Goal: Task Accomplishment & Management: Manage account settings

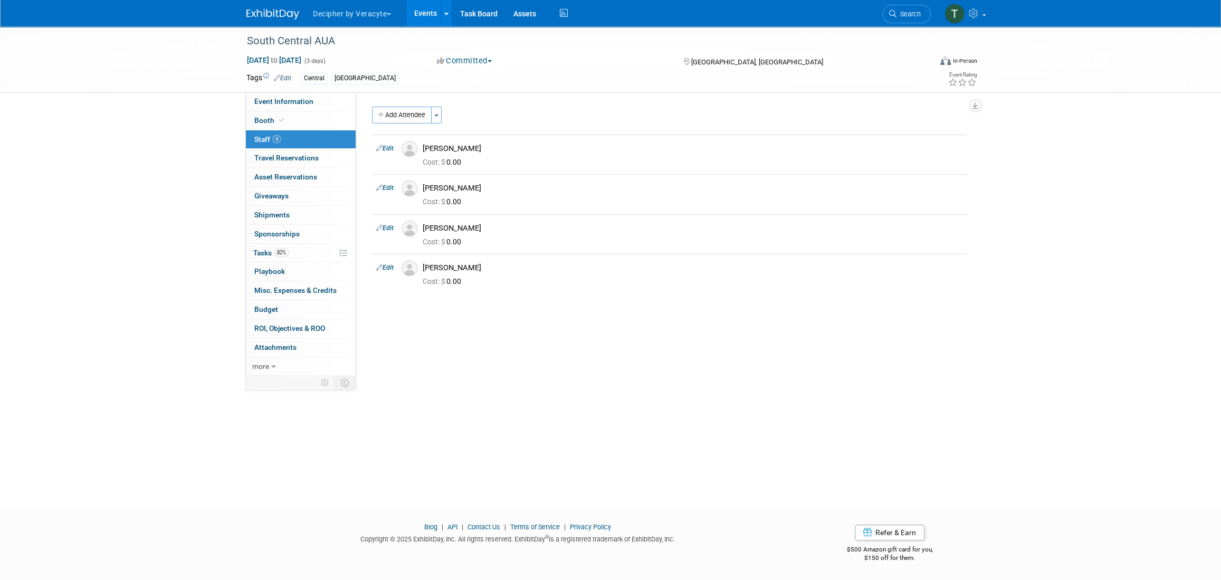
click at [427, 8] on link "Events" at bounding box center [425, 13] width 39 height 26
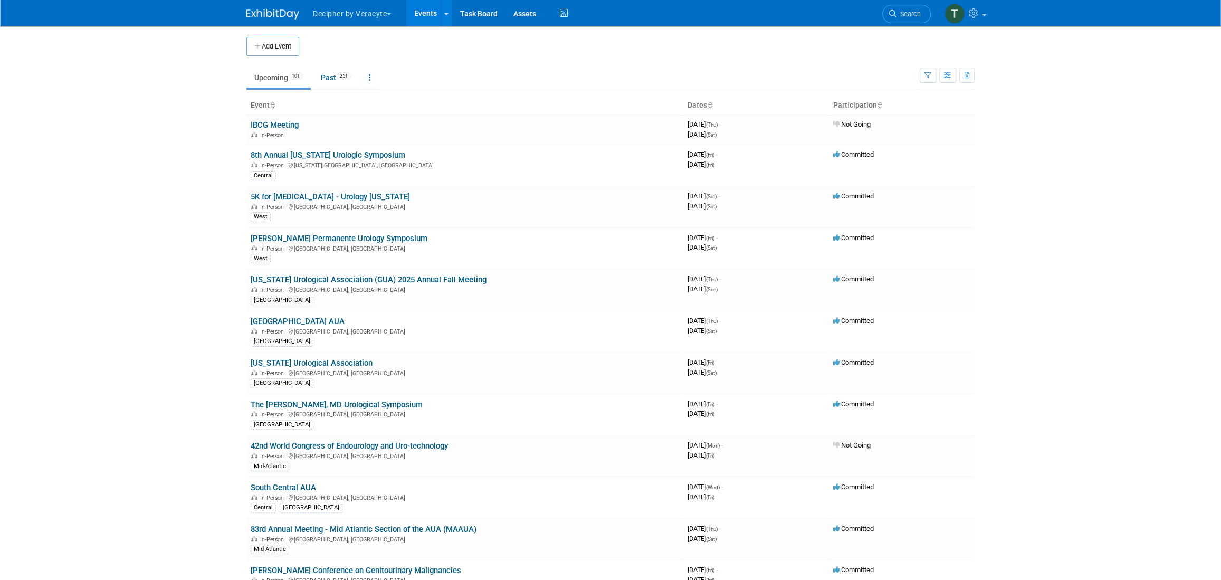
scroll to position [2301, 0]
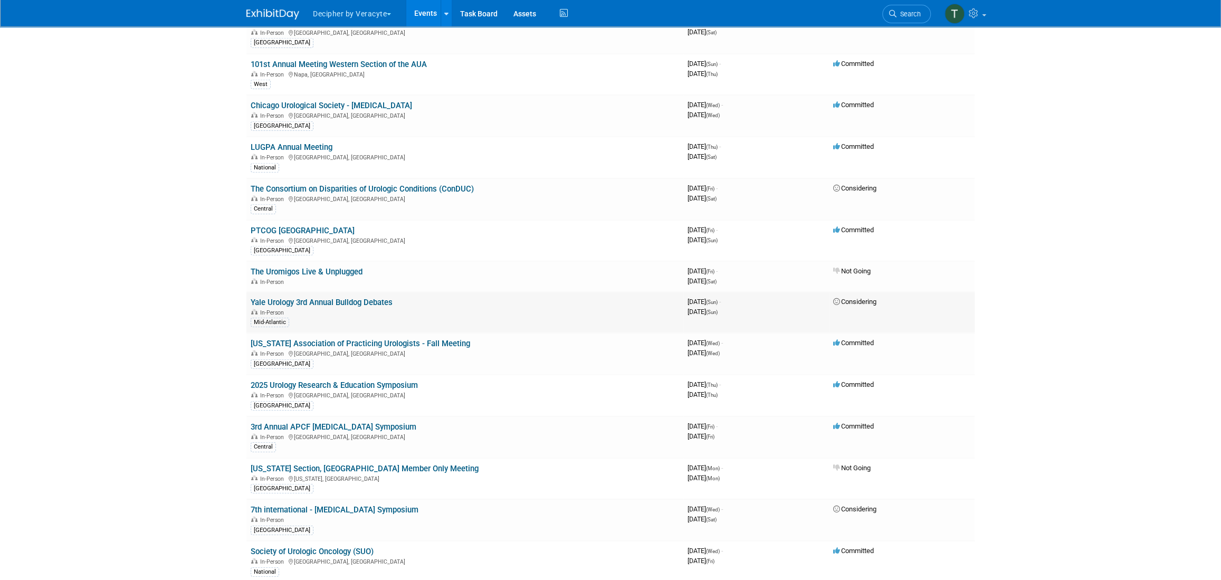
click at [378, 292] on td "Yale Urology 3rd Annual Bulldog Debates In-Person Mid-Atlantic" at bounding box center [464, 313] width 437 height 42
click at [379, 298] on link "Yale Urology 3rd Annual Bulldog Debates" at bounding box center [322, 302] width 142 height 9
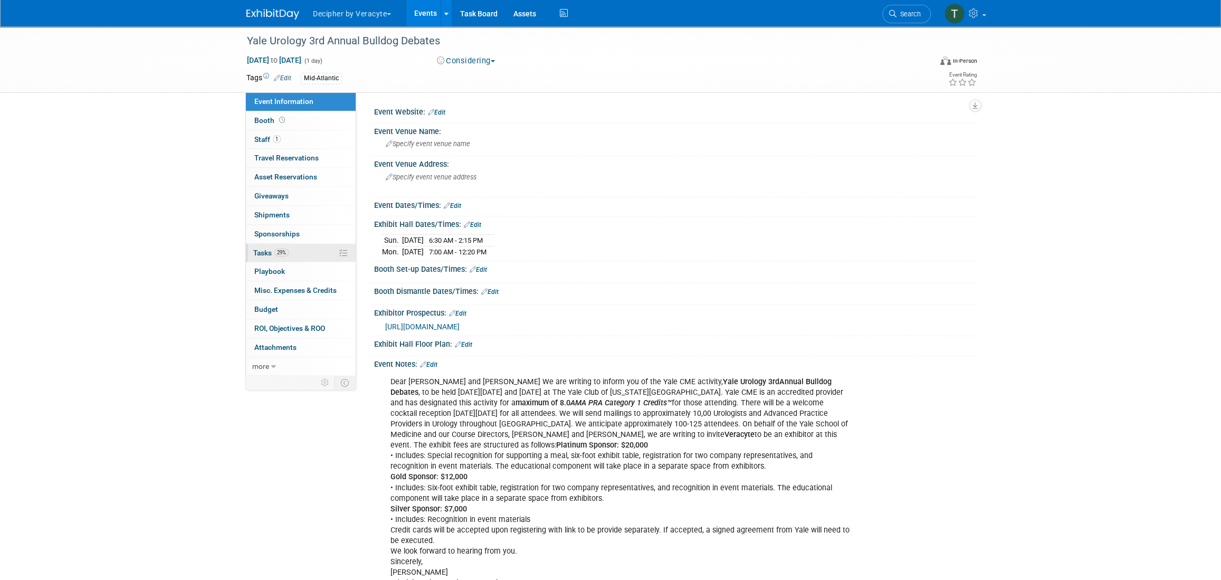
click at [303, 244] on link "29% Tasks 29%" at bounding box center [301, 253] width 110 height 18
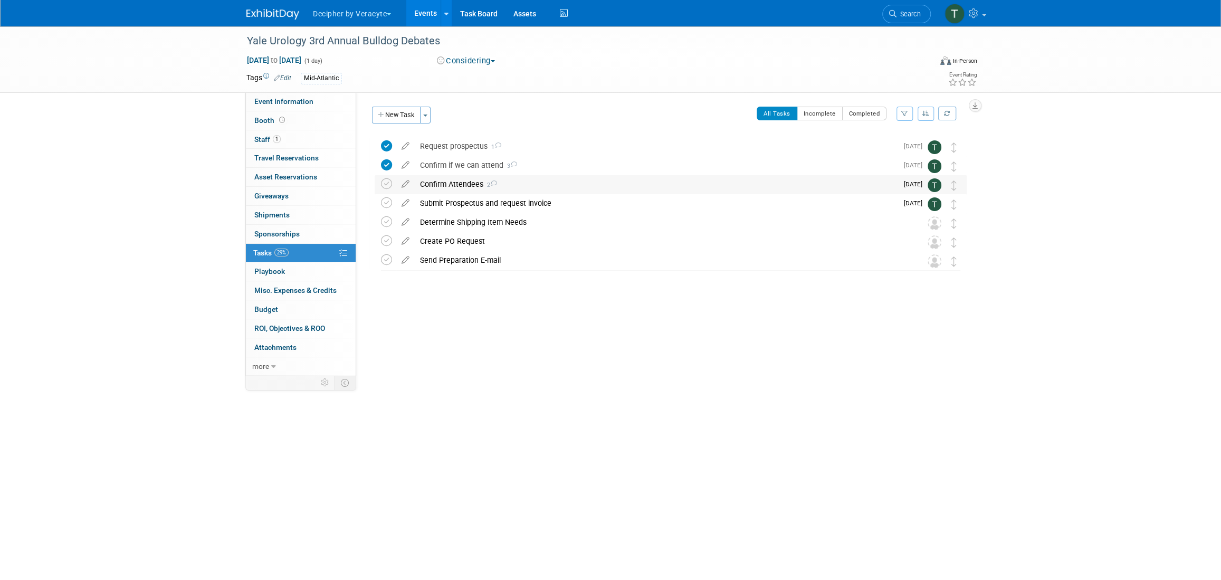
click at [449, 187] on div "Confirm Attendees 2" at bounding box center [656, 184] width 483 height 18
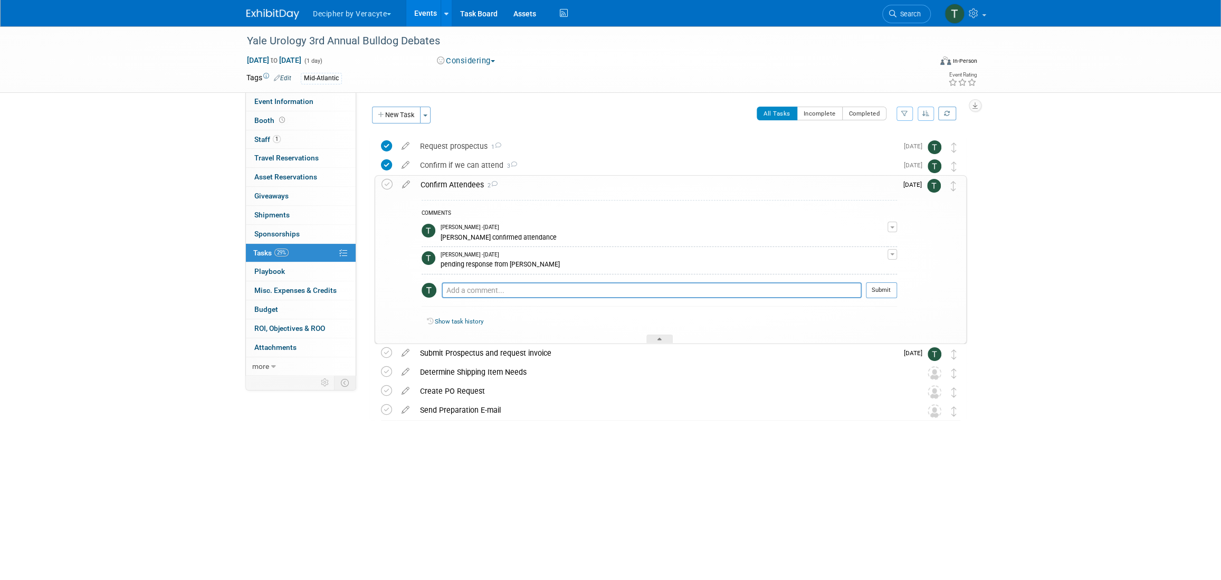
click at [449, 187] on div "Confirm Attendees 2" at bounding box center [656, 185] width 482 height 18
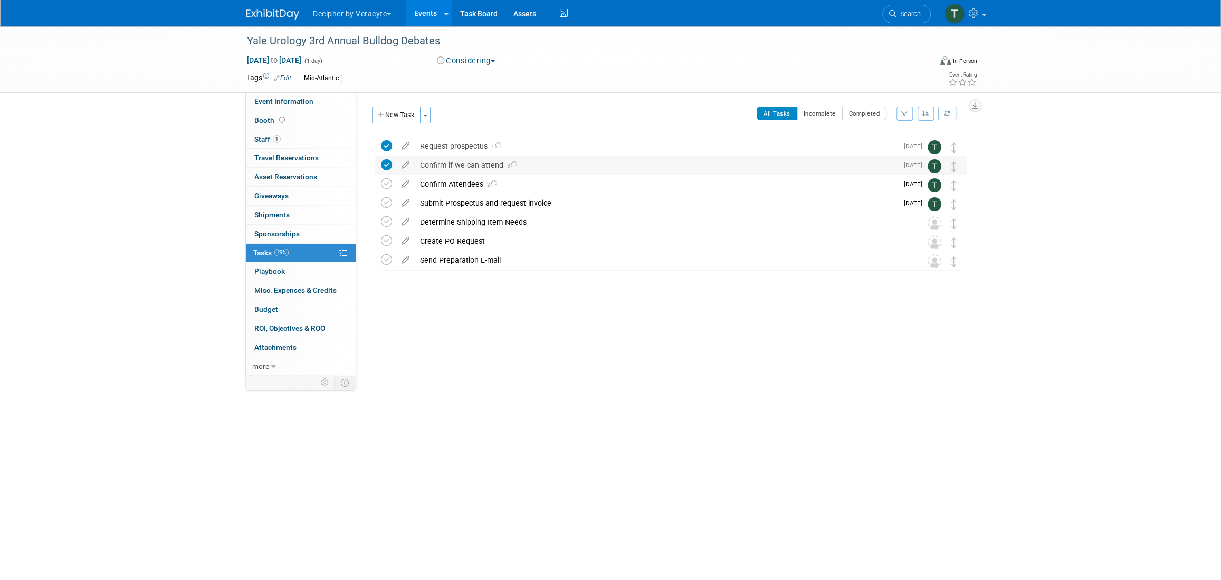
click at [450, 161] on div "Confirm if we can attend 3" at bounding box center [656, 165] width 483 height 18
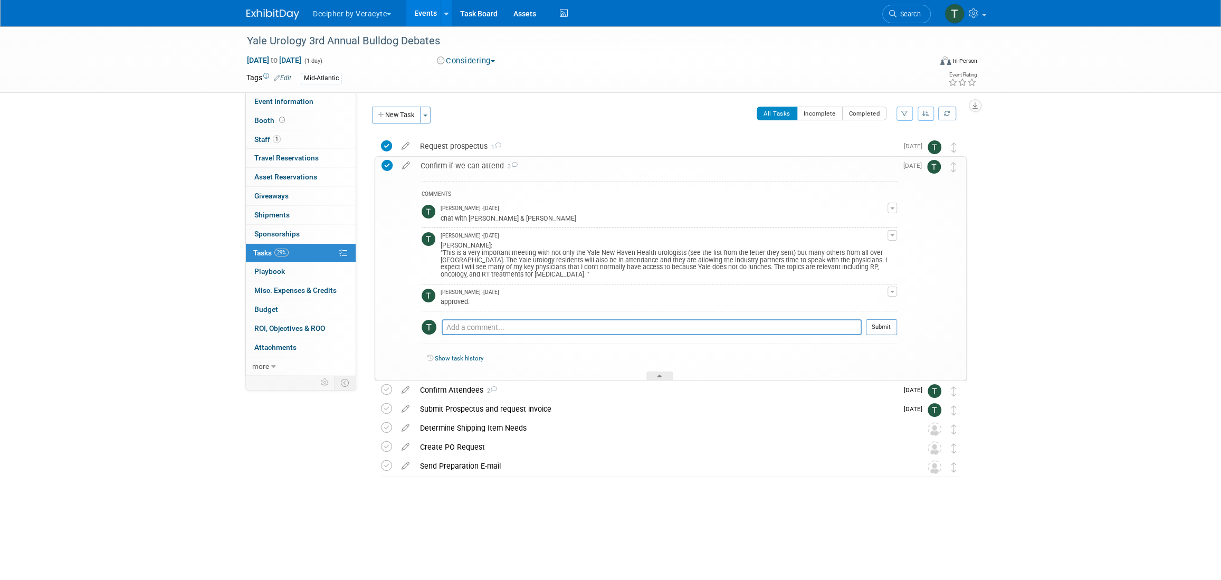
click at [416, 20] on link "Events" at bounding box center [425, 13] width 39 height 26
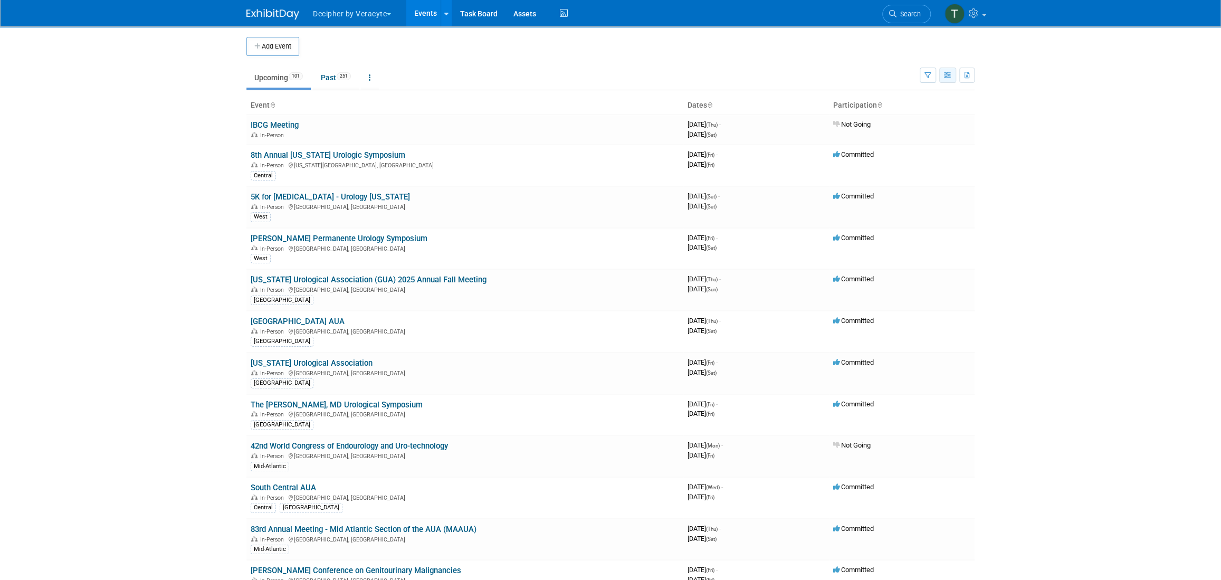
click at [940, 75] on button "button" at bounding box center [947, 75] width 17 height 15
click at [921, 141] on link "Calendar View" at bounding box center [903, 144] width 89 height 15
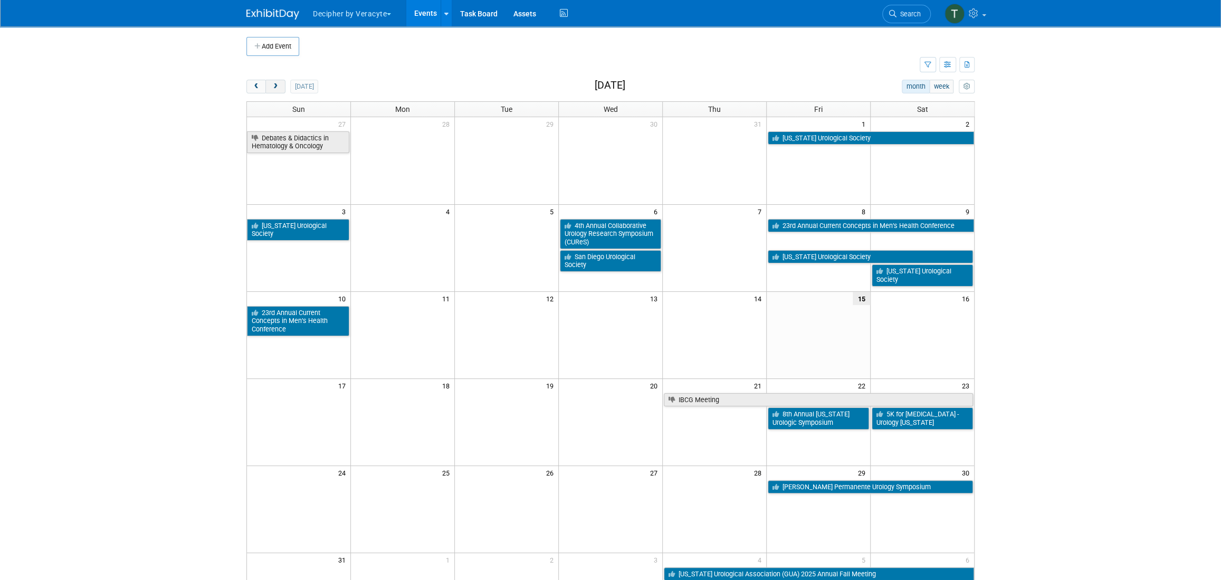
click at [275, 85] on span "next" at bounding box center [275, 86] width 8 height 7
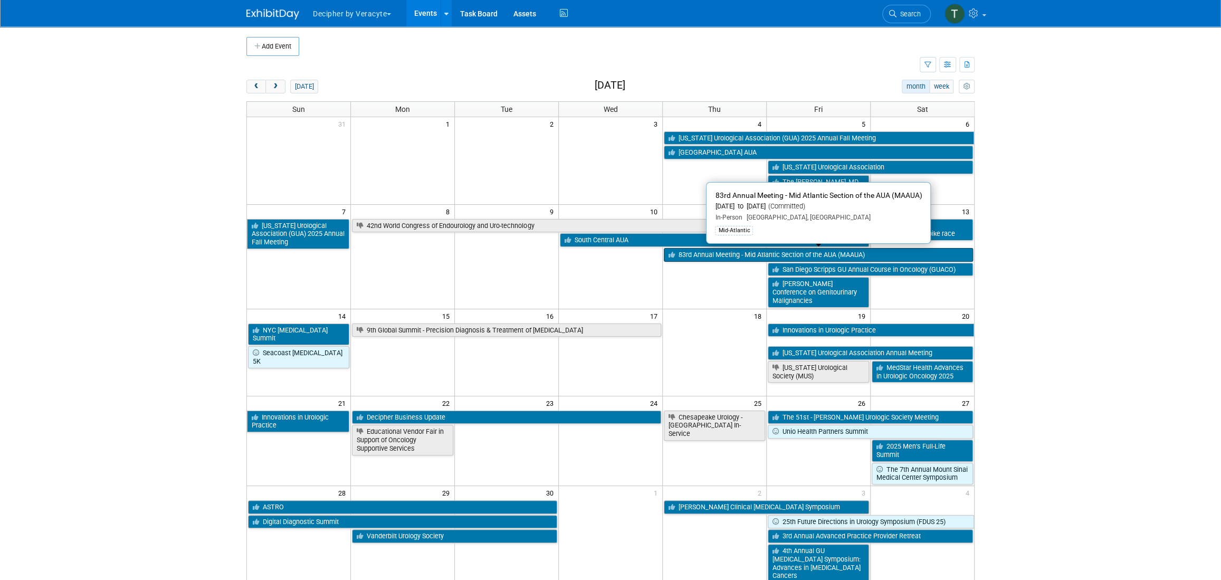
click at [760, 255] on link "83rd Annual Meeting - Mid Atlantic Section of the AUA (MAAUA)" at bounding box center [818, 255] width 309 height 14
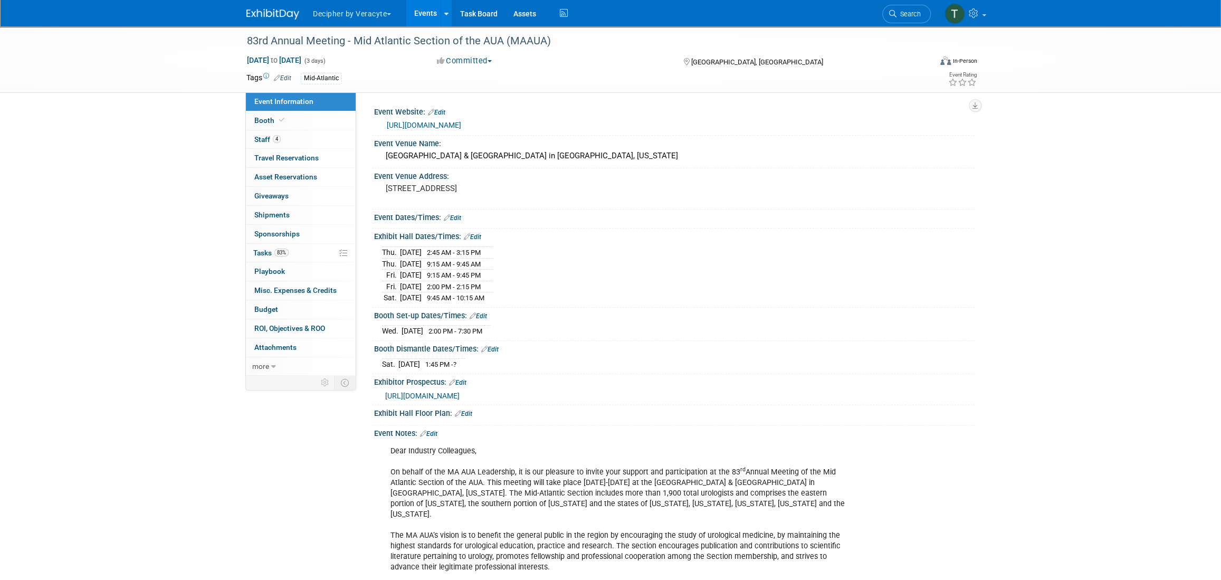
click at [480, 241] on div "[DATE] 2:45 AM - 3:15 PM [DATE] 9:15 AM - 9:45 AM [DATE] 9:15 AM - 9:45 PM [DAT…" at bounding box center [674, 272] width 601 height 63
click at [479, 238] on link "Edit" at bounding box center [472, 236] width 17 height 7
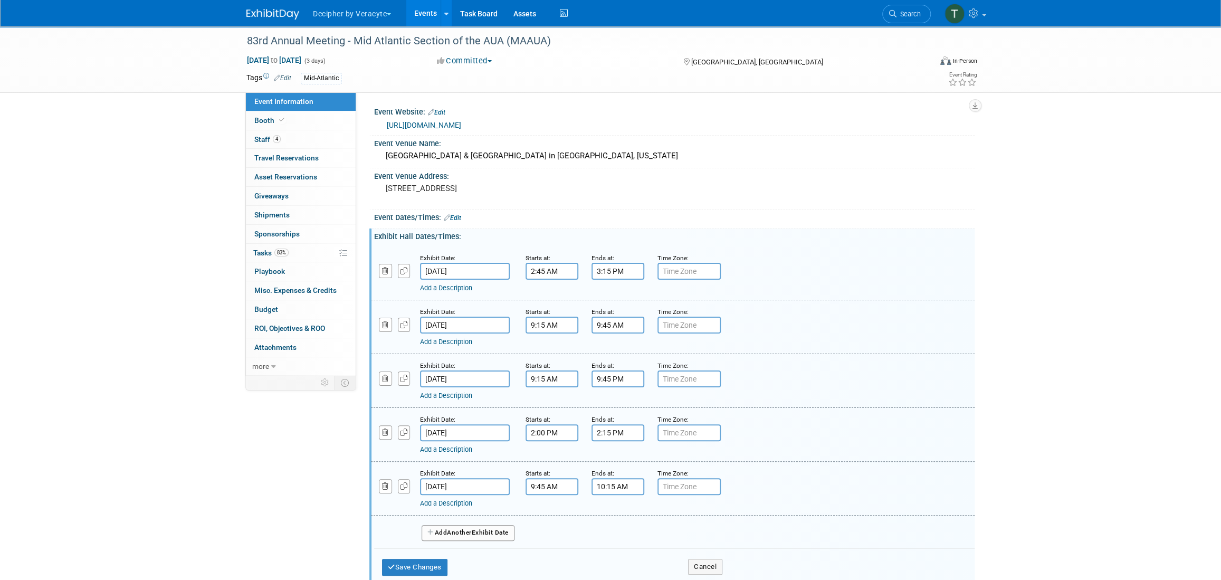
click at [556, 272] on input "2:45 AM" at bounding box center [552, 271] width 53 height 17
click at [645, 314] on button "AM" at bounding box center [642, 320] width 19 height 18
type input "2:45 PM"
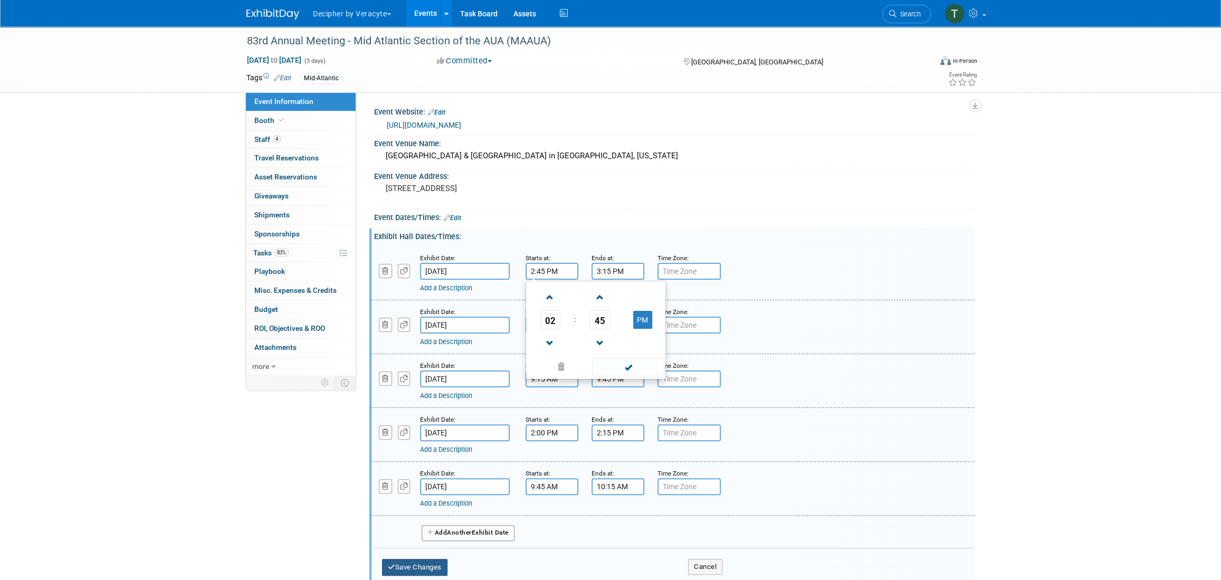
click at [430, 563] on button "Save Changes" at bounding box center [414, 567] width 65 height 17
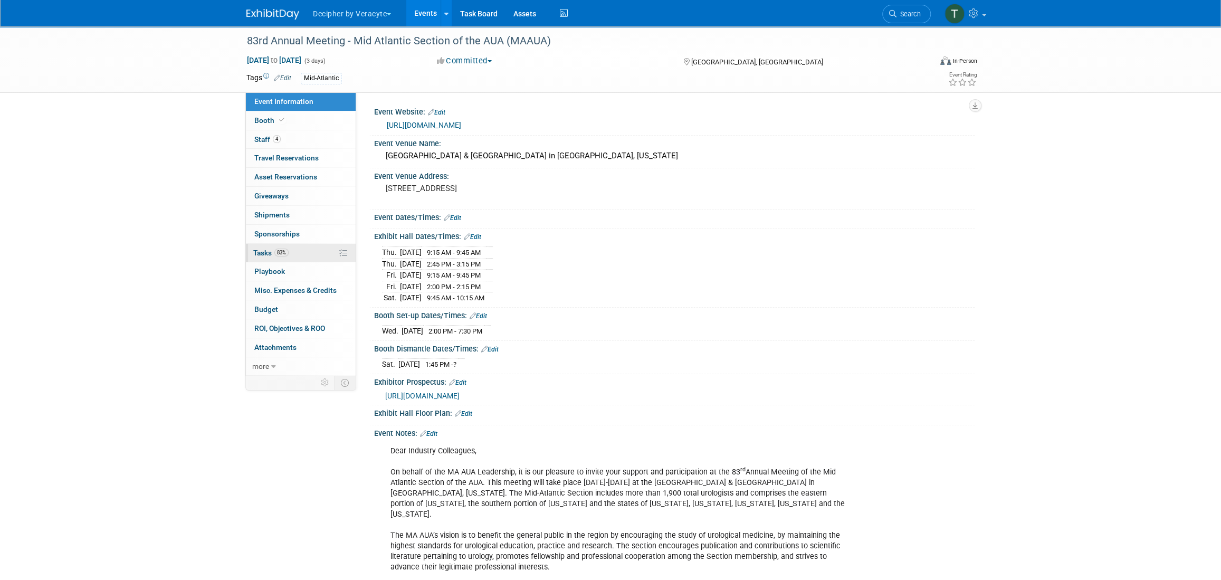
click at [315, 250] on link "83% Tasks 83%" at bounding box center [301, 253] width 110 height 18
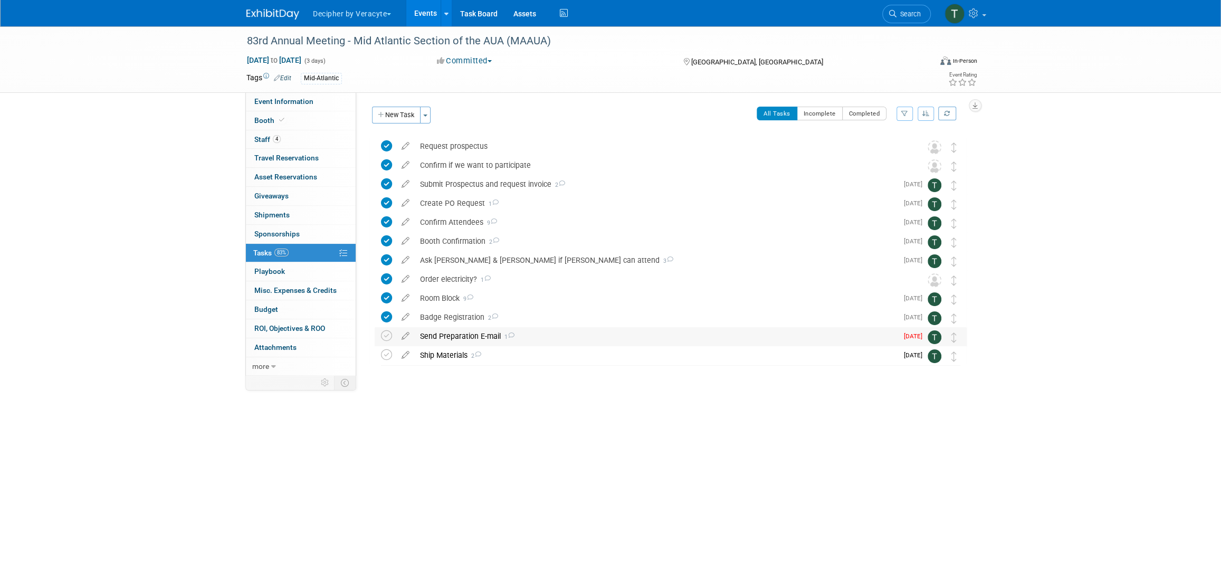
click at [453, 342] on div "Send Preparation E-mail 1" at bounding box center [656, 336] width 483 height 18
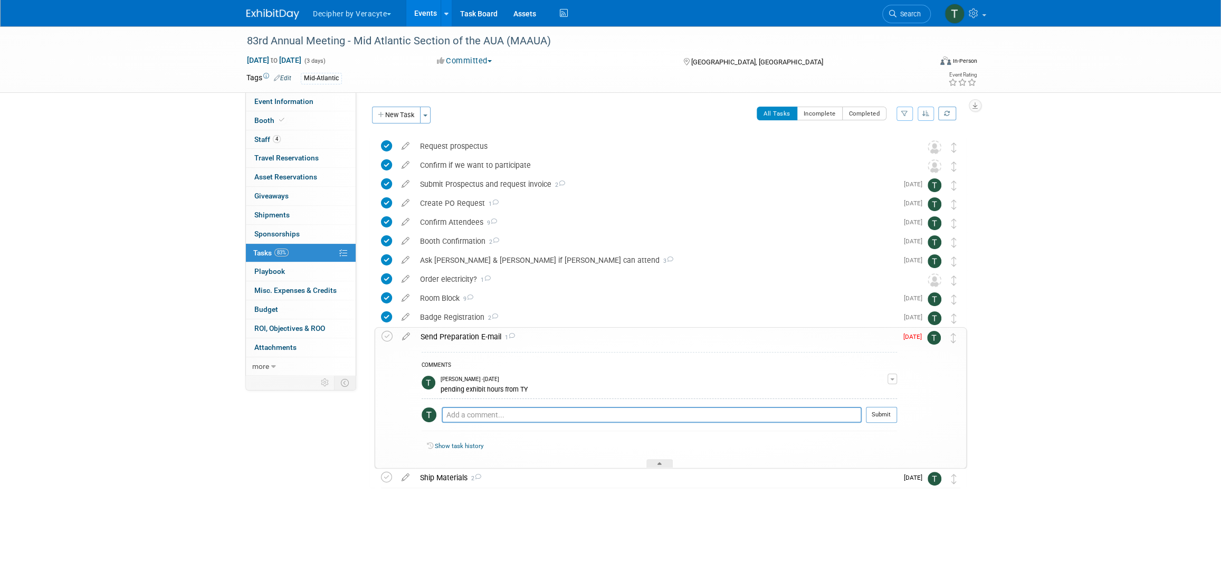
click at [453, 342] on div "Send Preparation E-mail 1" at bounding box center [656, 337] width 482 height 18
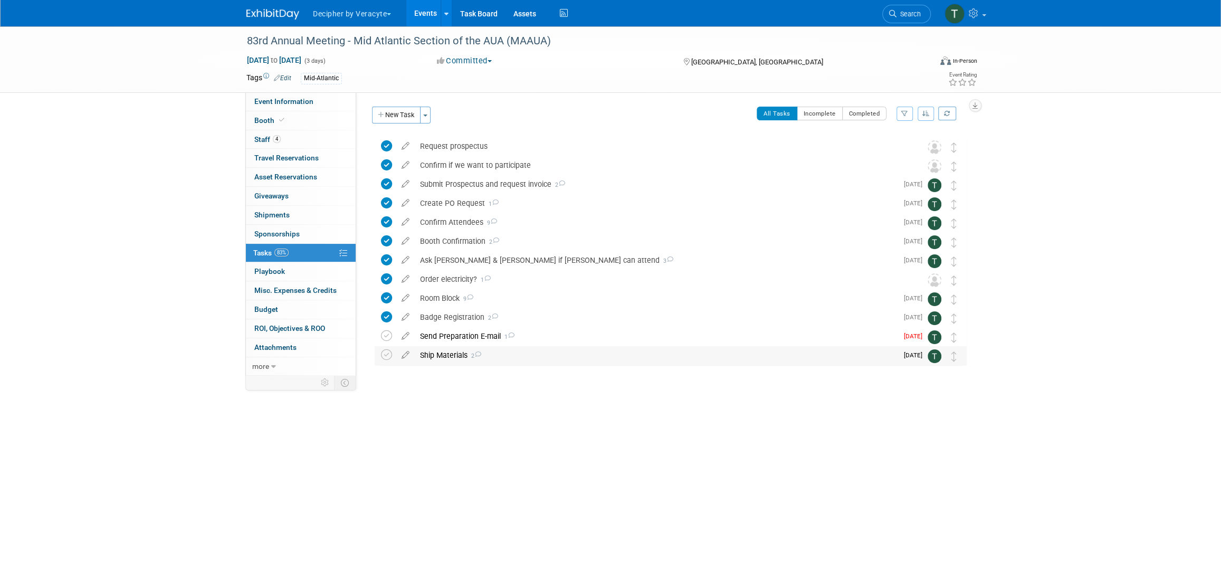
click at [455, 363] on div "Ship Materials 2" at bounding box center [656, 355] width 483 height 18
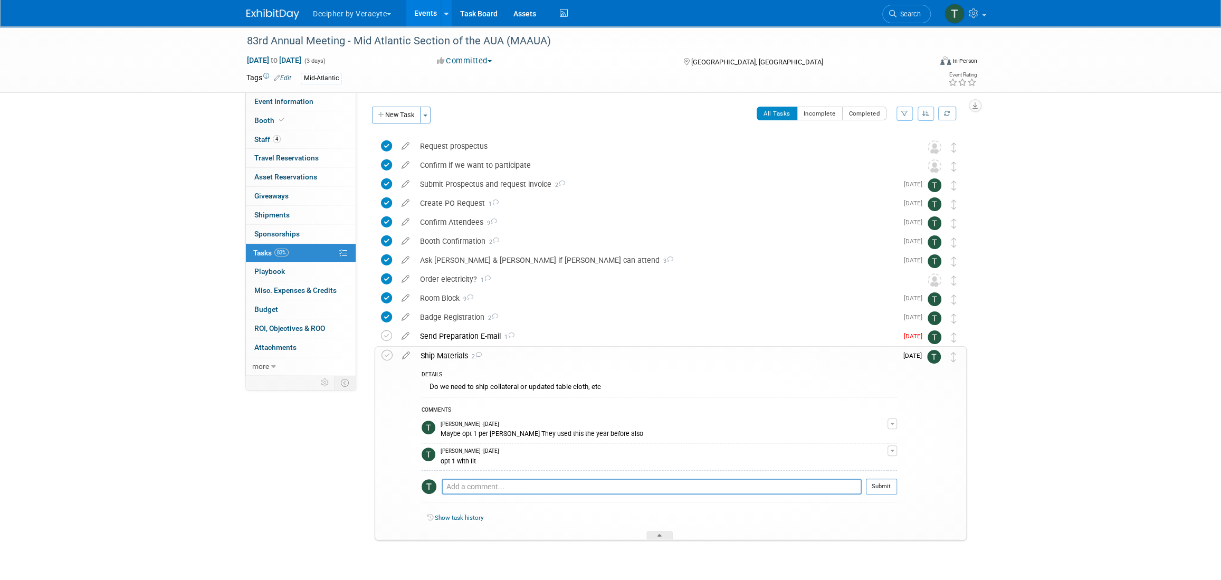
click at [455, 363] on div "Ship Materials 2" at bounding box center [656, 356] width 482 height 18
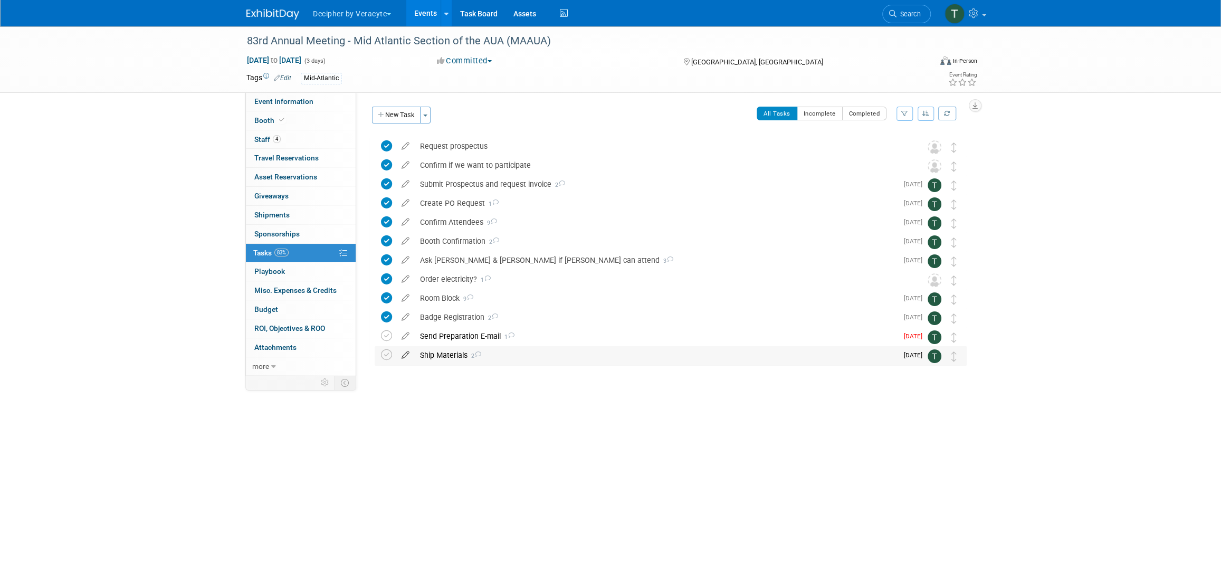
click at [412, 357] on icon at bounding box center [405, 352] width 18 height 13
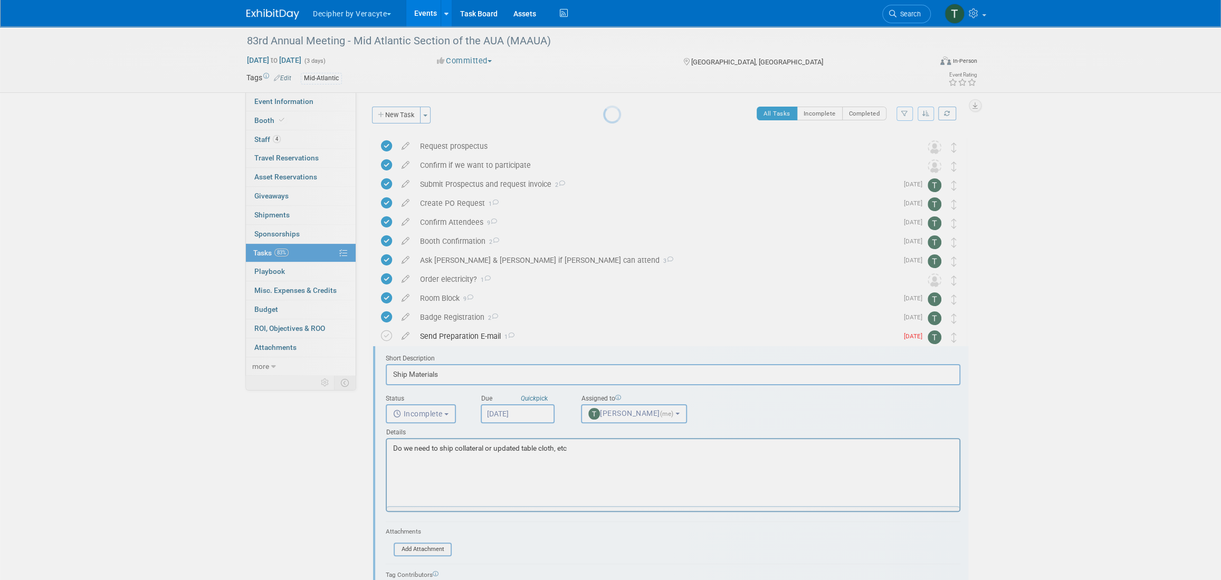
scroll to position [105, 0]
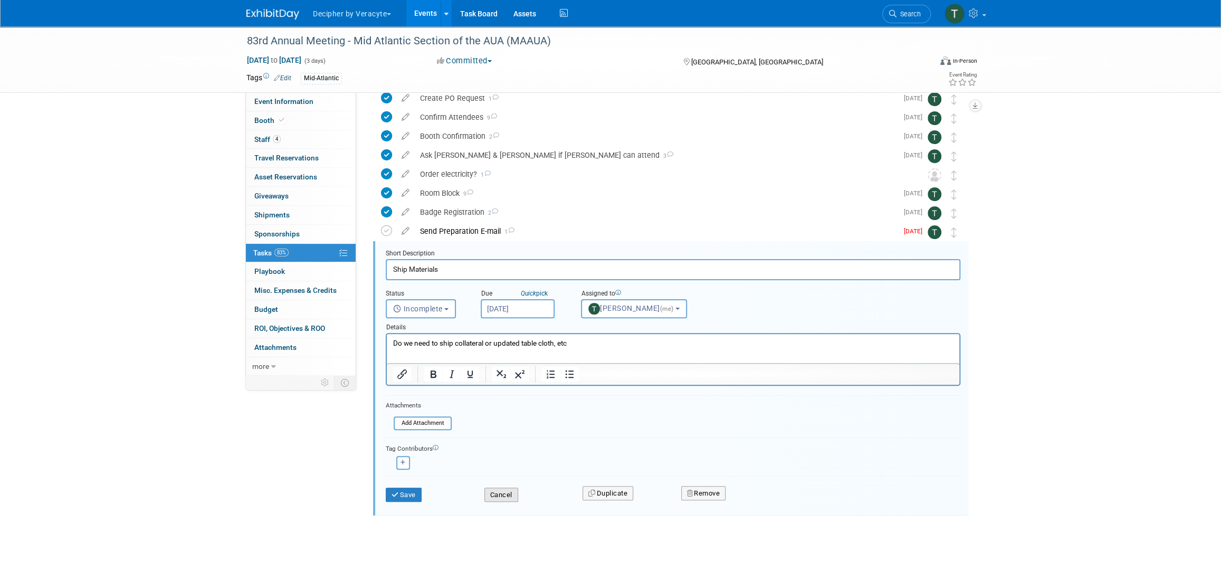
click at [498, 497] on button "Cancel" at bounding box center [501, 495] width 34 height 15
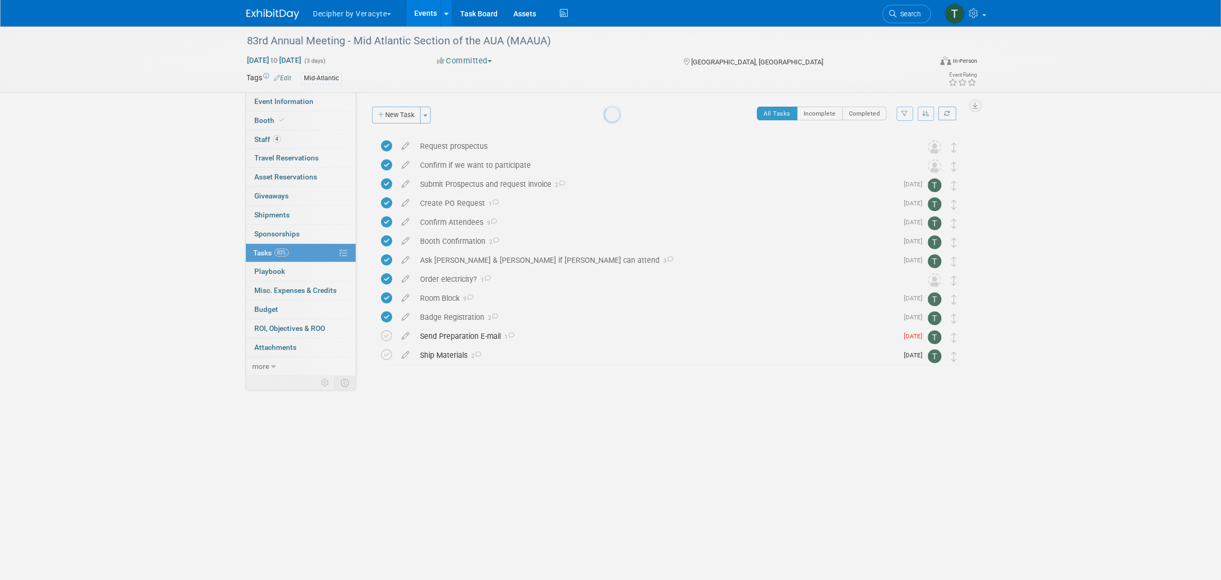
scroll to position [0, 0]
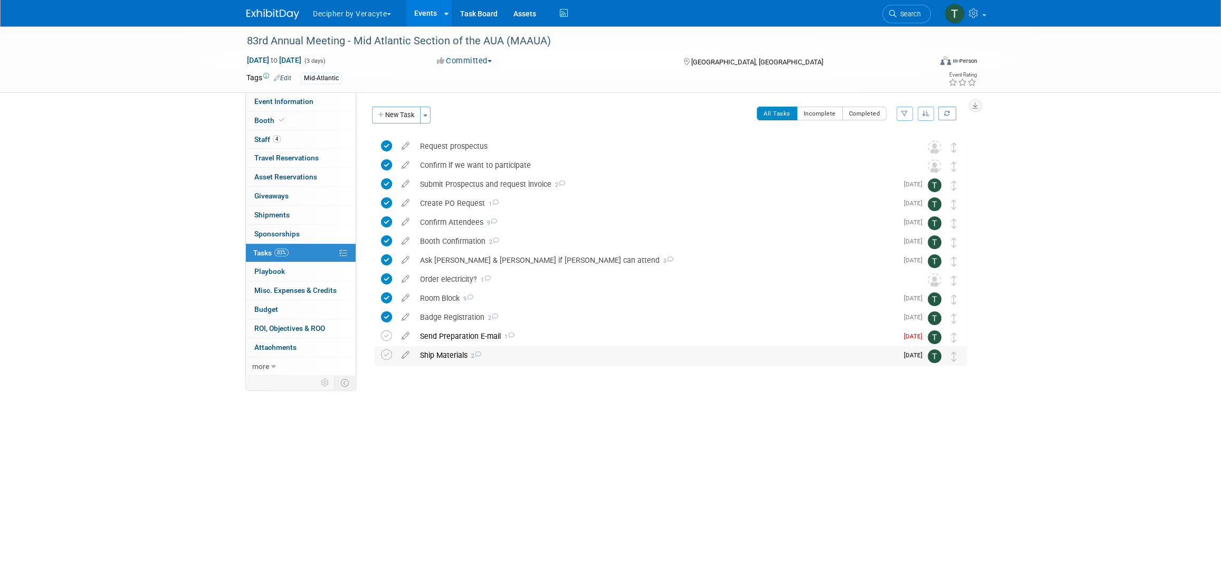
click at [455, 363] on div "Ship Materials 2" at bounding box center [656, 355] width 483 height 18
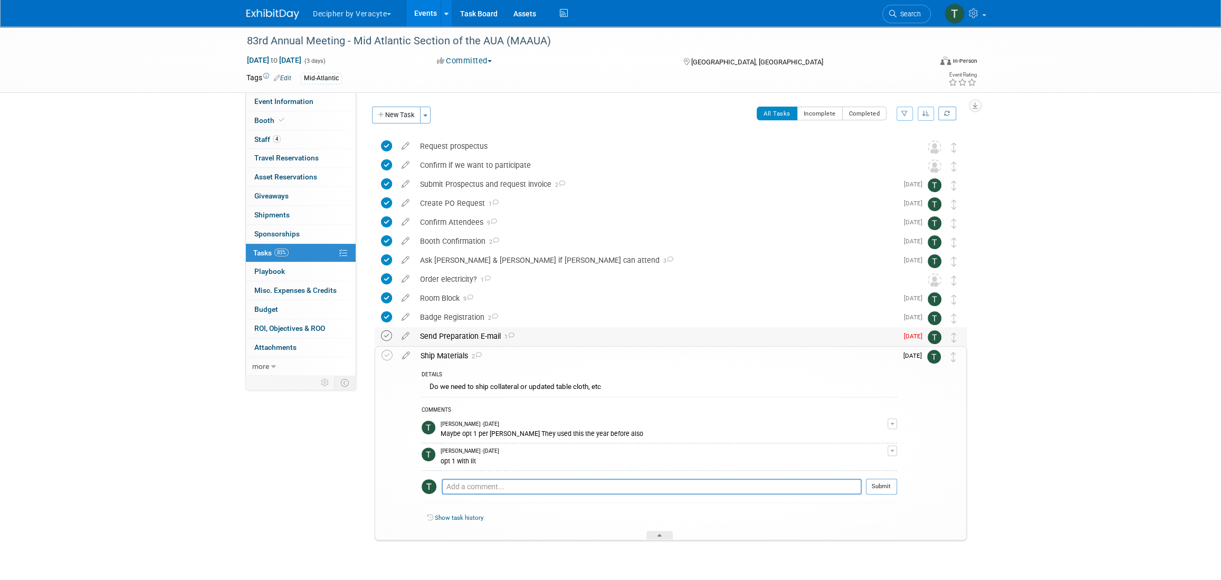
click at [385, 338] on icon at bounding box center [386, 335] width 11 height 11
click at [471, 338] on div "Send Preparation E-mail 1" at bounding box center [656, 336] width 483 height 18
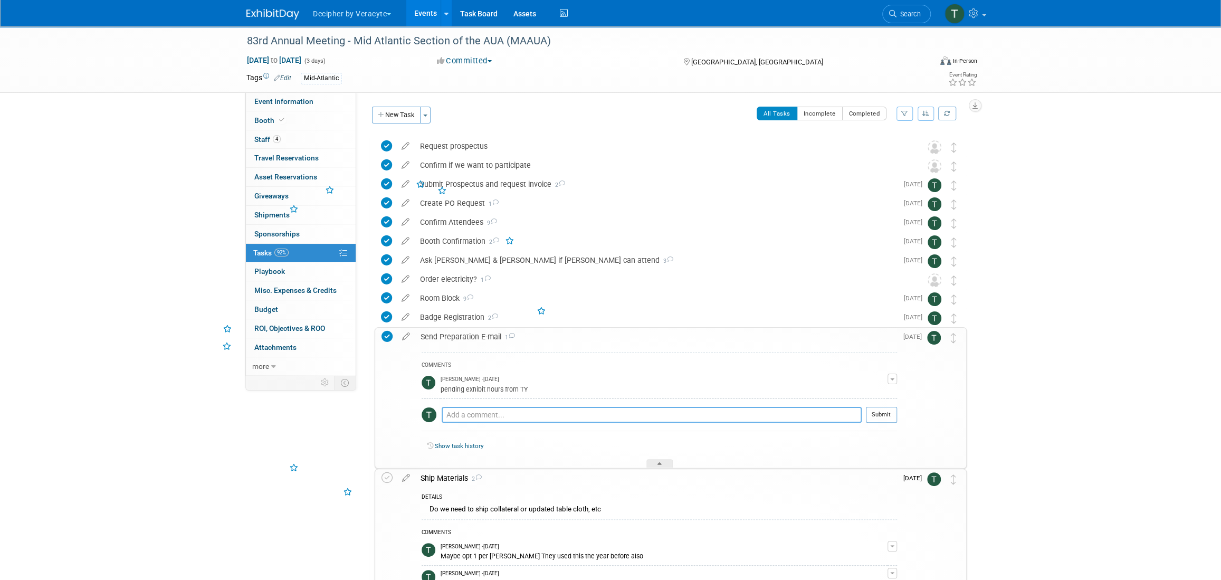
click at [488, 418] on textarea at bounding box center [652, 415] width 420 height 16
type textarea "sent via email."
click at [882, 413] on button "Submit" at bounding box center [881, 415] width 31 height 16
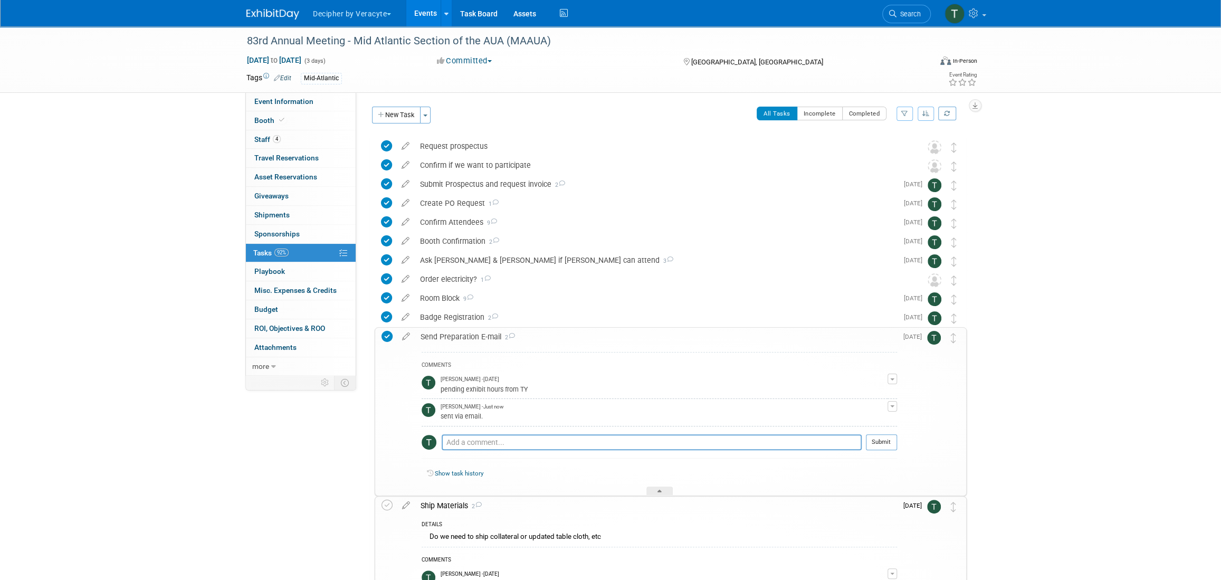
click at [432, 336] on div "Send Preparation E-mail 2" at bounding box center [656, 337] width 482 height 18
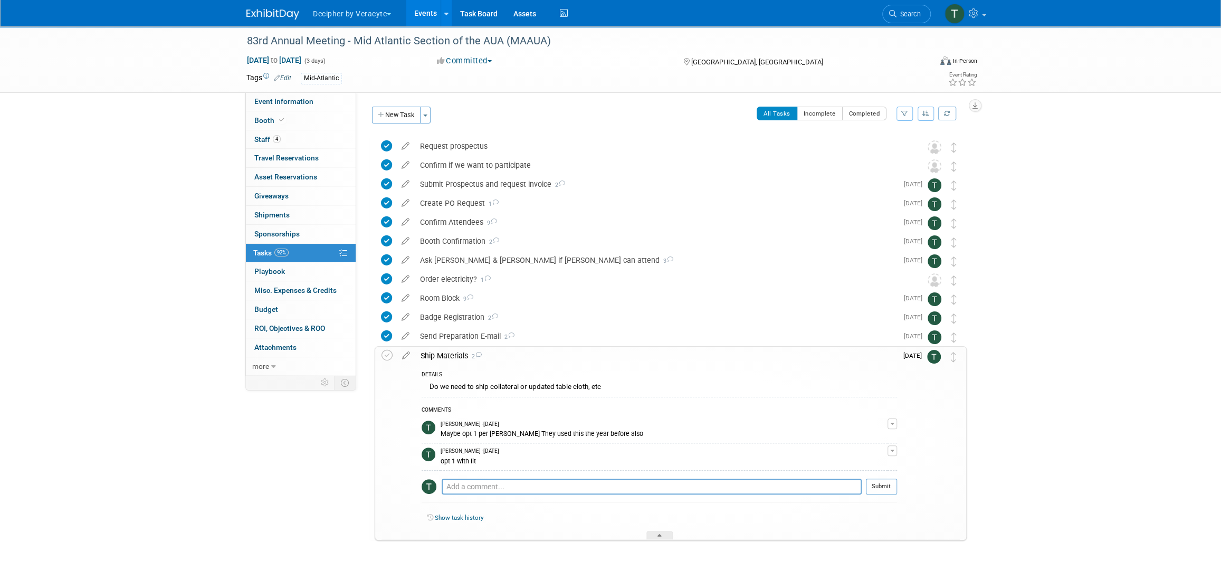
click at [434, 355] on div "Ship Materials 2" at bounding box center [656, 356] width 482 height 18
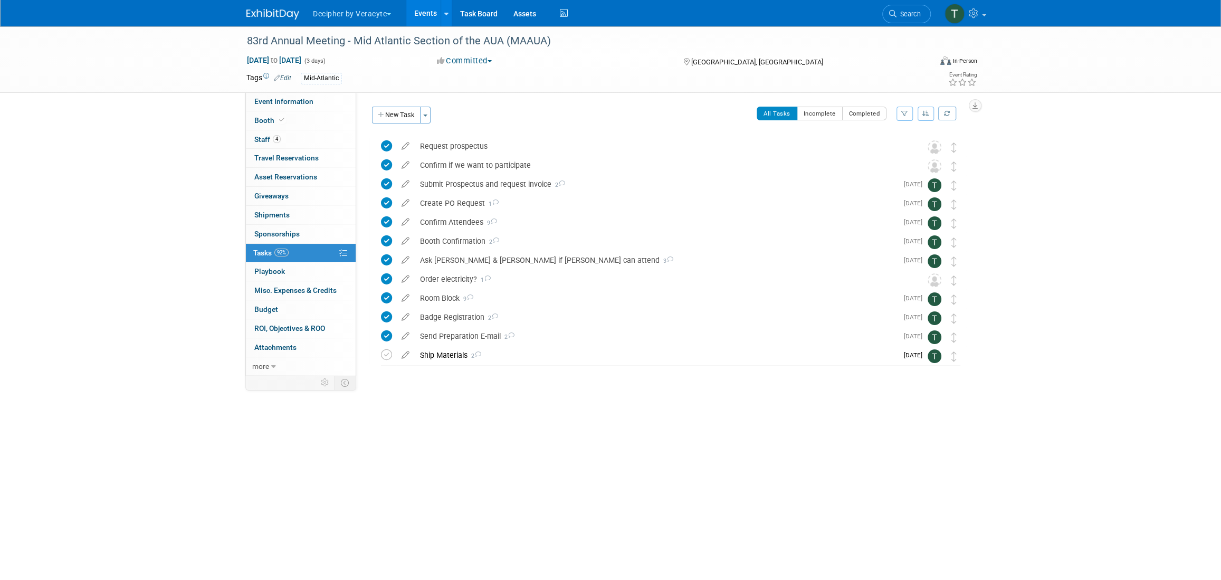
click at [430, 9] on link "Events" at bounding box center [425, 13] width 39 height 26
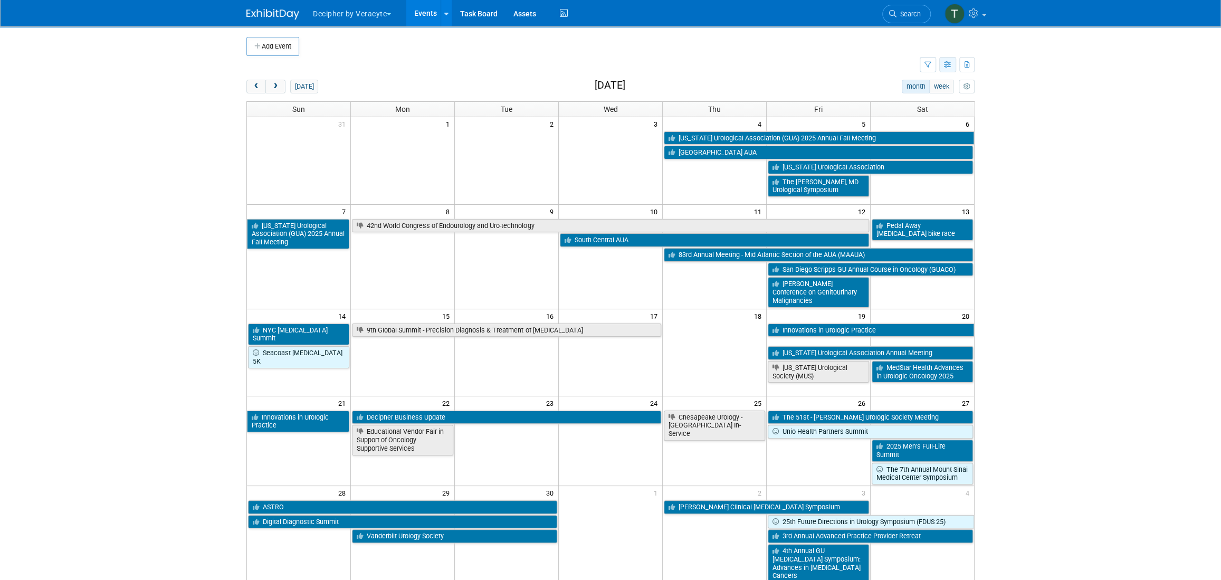
click at [949, 65] on icon "button" at bounding box center [948, 65] width 8 height 7
click at [929, 100] on link "List View" at bounding box center [903, 101] width 89 height 15
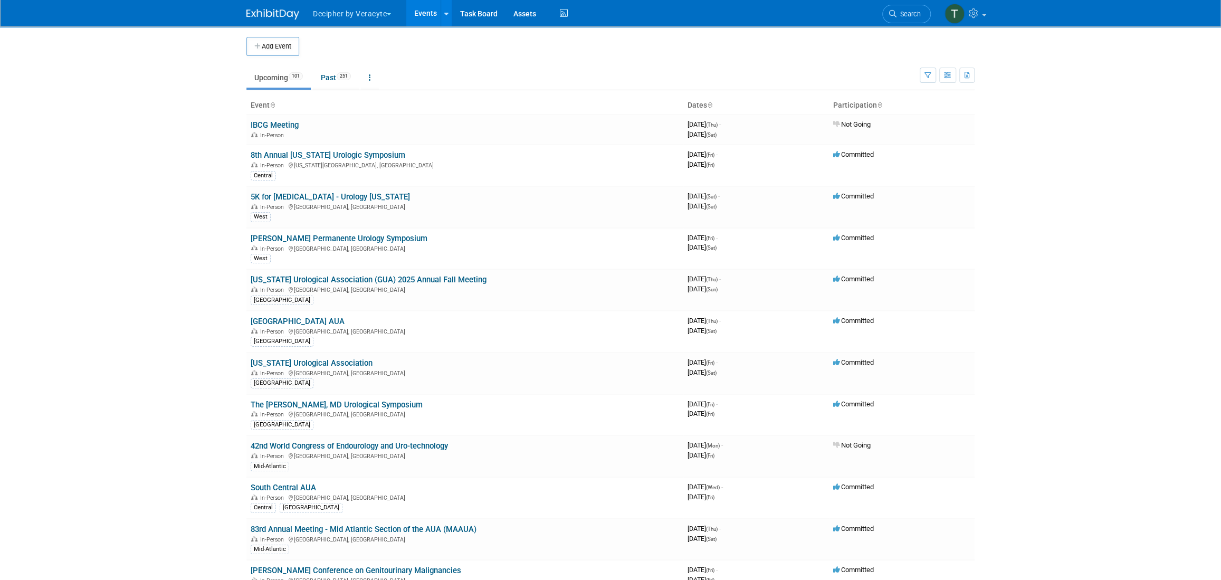
scroll to position [2301, 0]
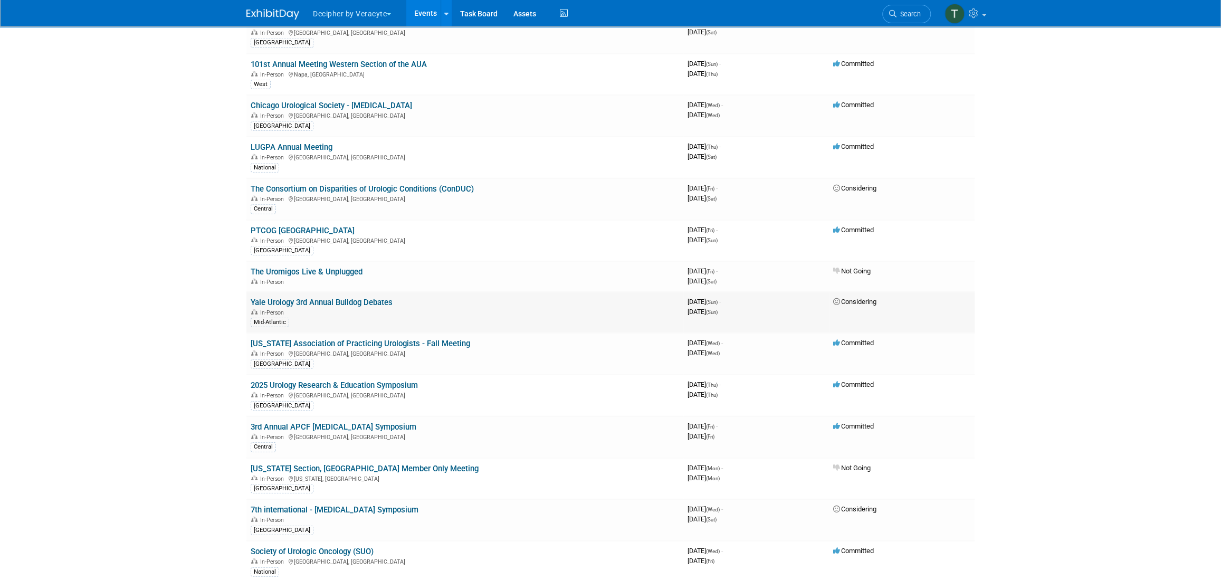
click at [316, 298] on link "Yale Urology 3rd Annual Bulldog Debates" at bounding box center [322, 302] width 142 height 9
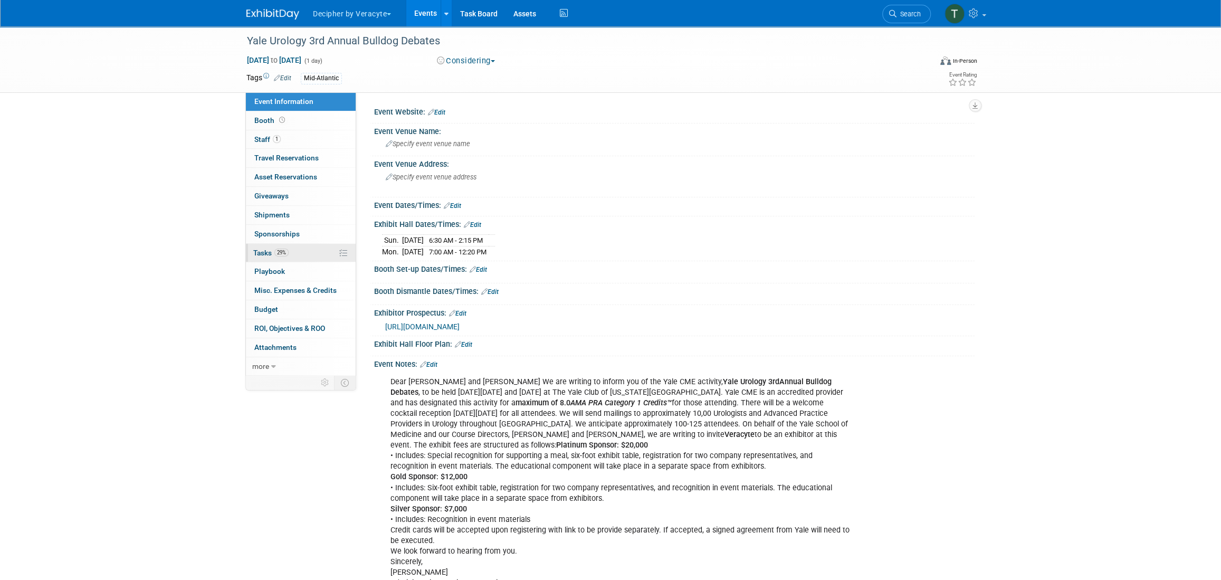
click at [294, 259] on link "29% Tasks 29%" at bounding box center [301, 253] width 110 height 18
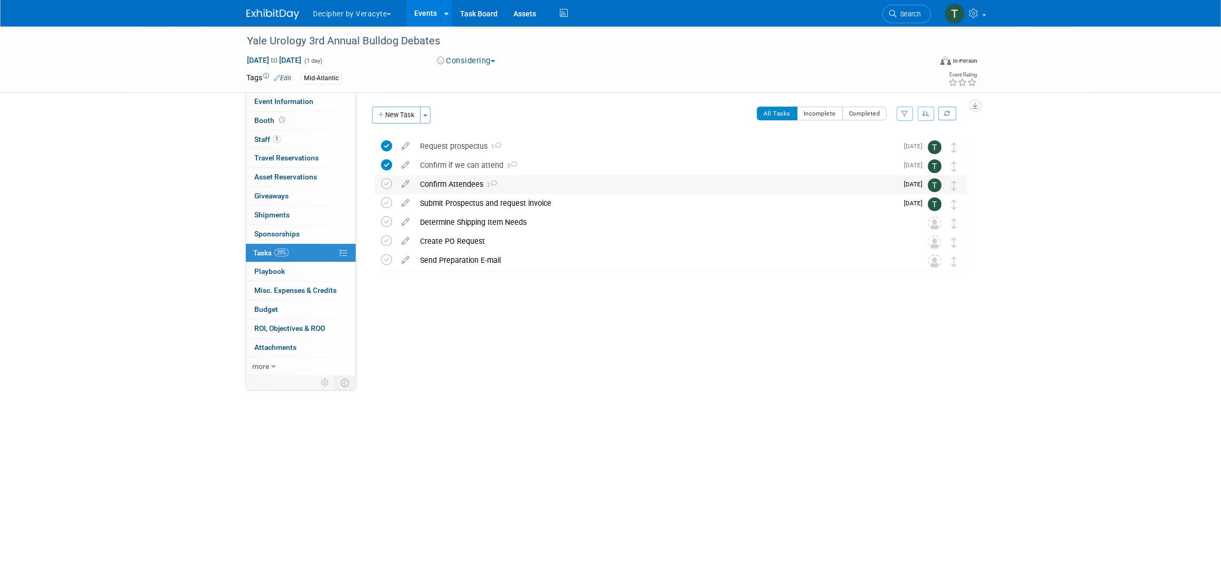
click at [462, 183] on div "Confirm Attendees 2" at bounding box center [656, 184] width 483 height 18
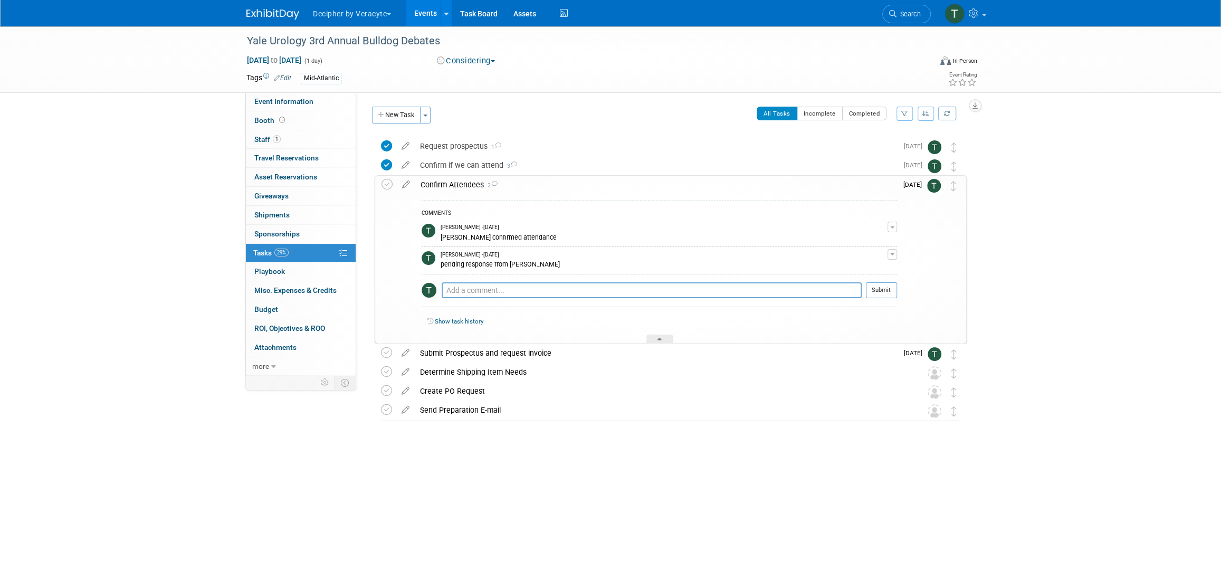
click at [494, 299] on div "Pro tip: Press Ctrl-Enter to submit comment." at bounding box center [652, 302] width 420 height 8
click at [496, 291] on textarea at bounding box center [652, 290] width 420 height 16
type textarea "/[PERSON_NAME] is working on bringing [PERSON_NAME] (MSL) to the meeting."
click at [888, 283] on button "Submit" at bounding box center [881, 290] width 31 height 16
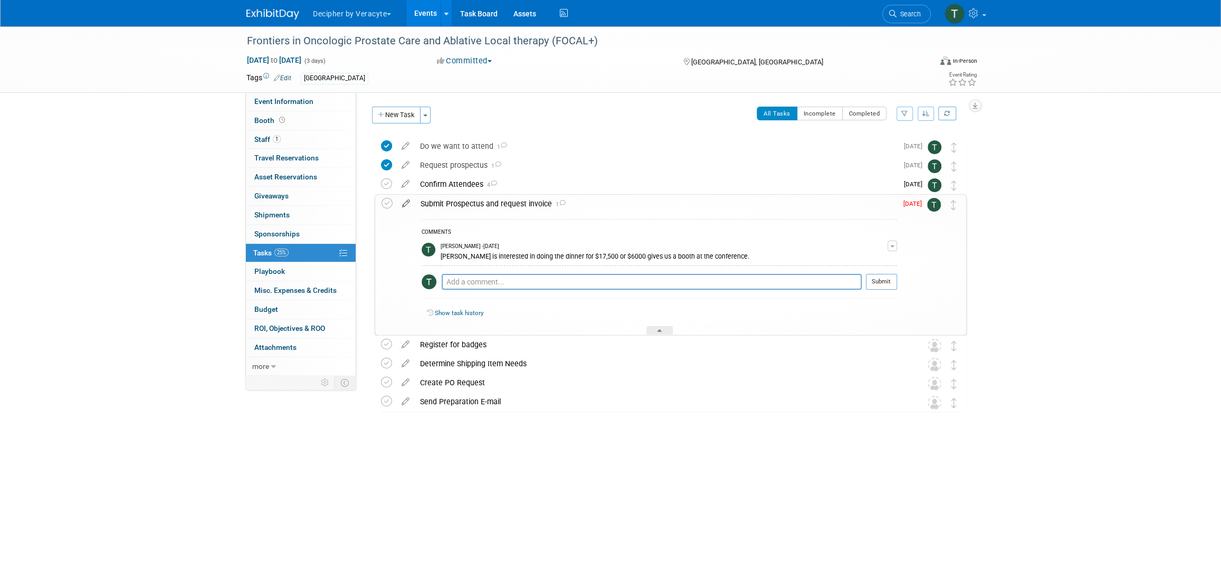
click at [408, 201] on icon at bounding box center [406, 201] width 18 height 13
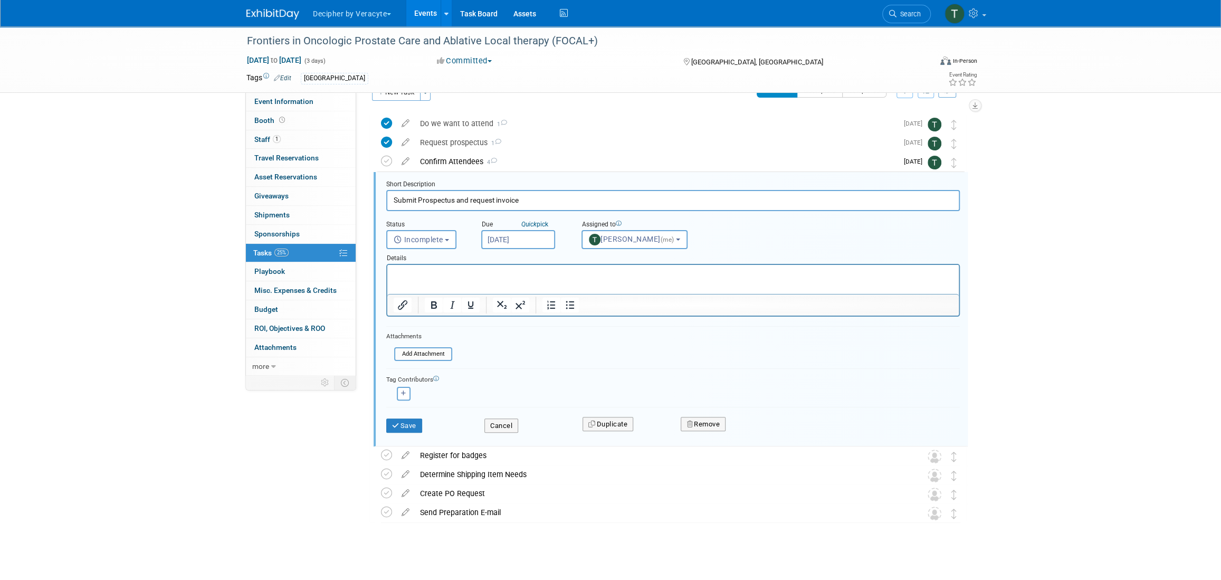
scroll to position [29, 0]
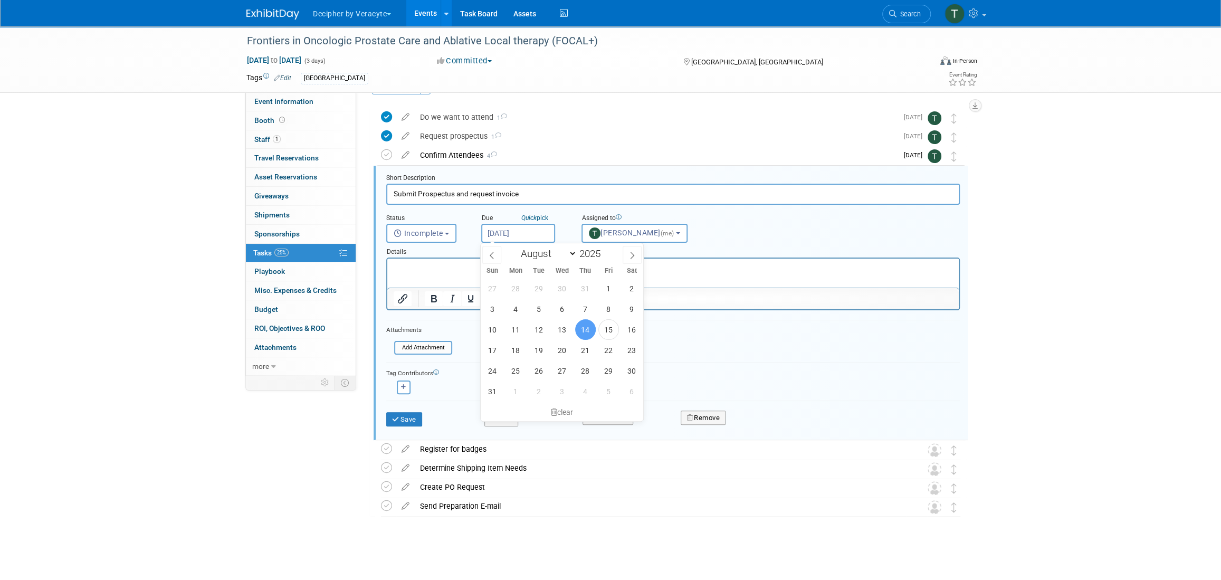
click at [519, 228] on input "[DATE]" at bounding box center [518, 233] width 74 height 19
click at [608, 388] on span "5" at bounding box center [608, 391] width 21 height 21
type input "Sep 5, 2025"
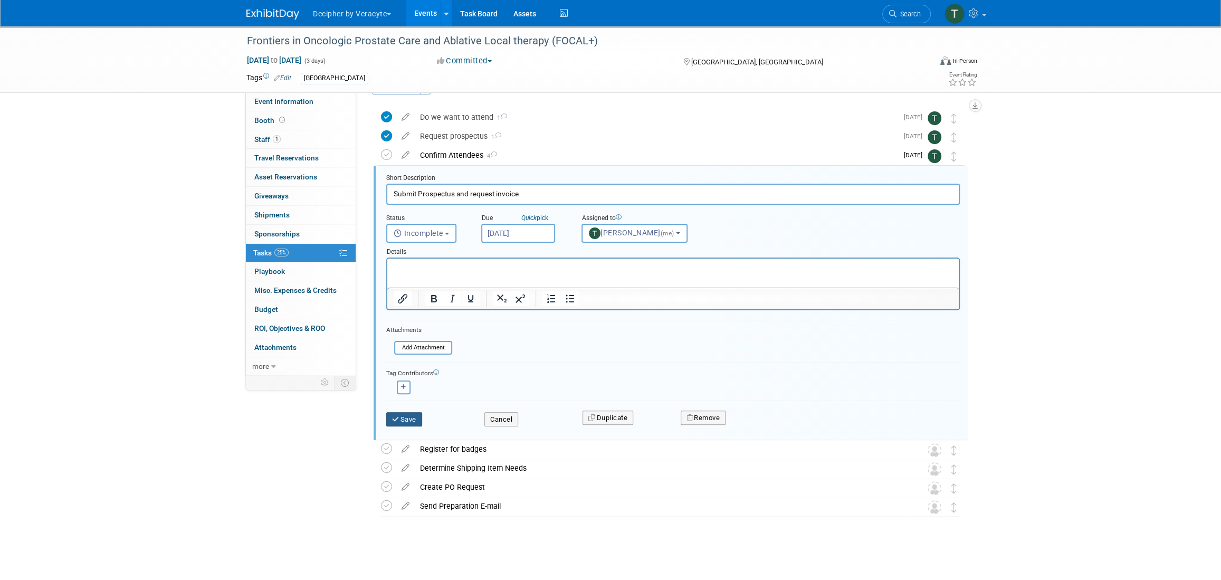
click at [410, 413] on button "Save" at bounding box center [404, 419] width 36 height 15
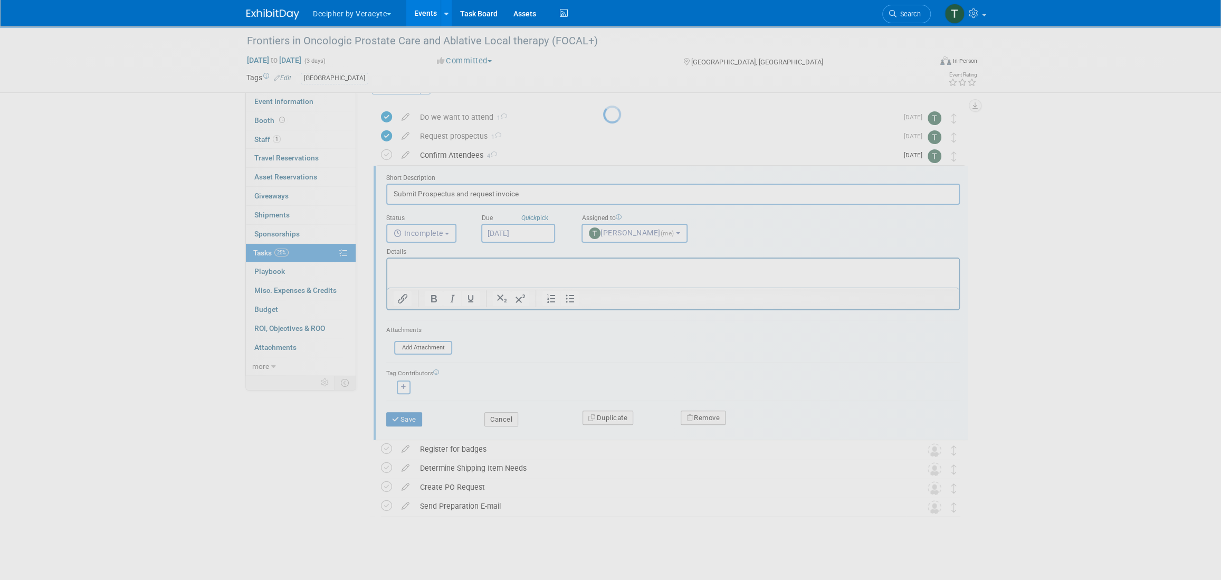
scroll to position [0, 0]
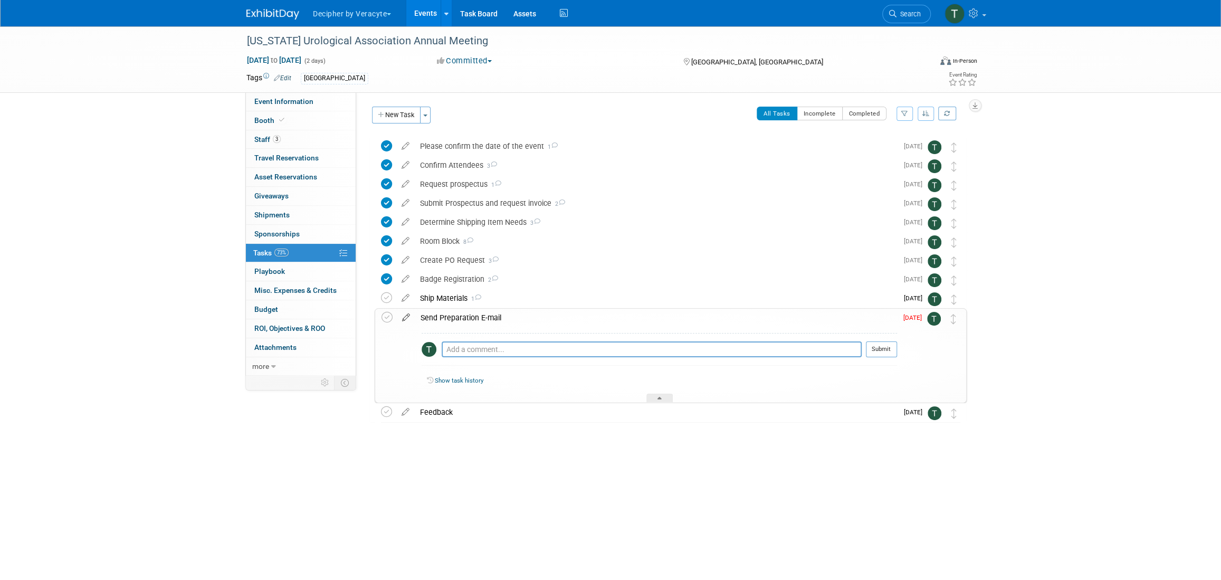
click at [407, 318] on icon at bounding box center [406, 315] width 18 height 13
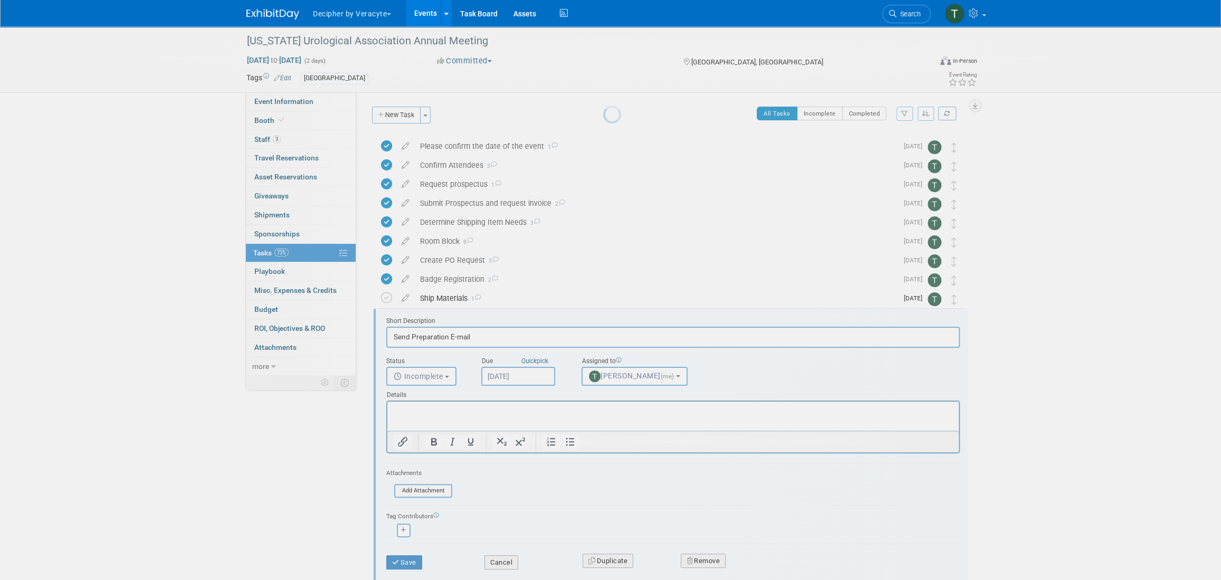
scroll to position [86, 0]
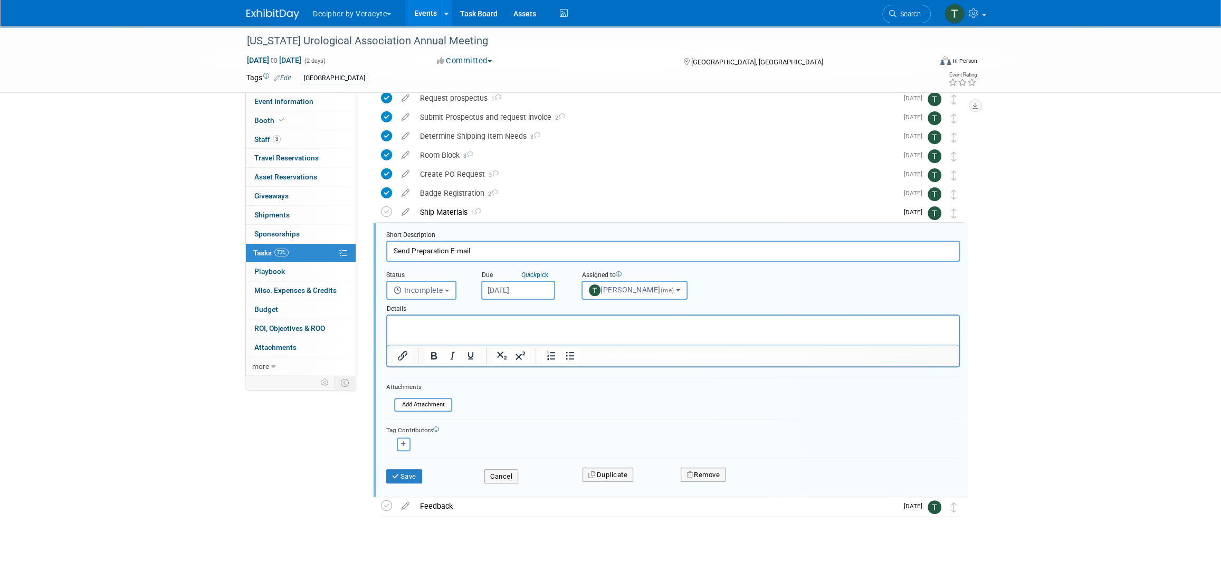
click at [534, 301] on div "Details" at bounding box center [673, 307] width 574 height 15
click at [534, 296] on body "Decipher by Veracyte Explore: My Workspaces 2 Go to Workspace: Corporate Events…" at bounding box center [610, 204] width 1221 height 580
click at [611, 412] on span "22" at bounding box center [608, 407] width 21 height 21
type input "[DATE]"
click at [414, 477] on button "Save" at bounding box center [404, 476] width 36 height 15
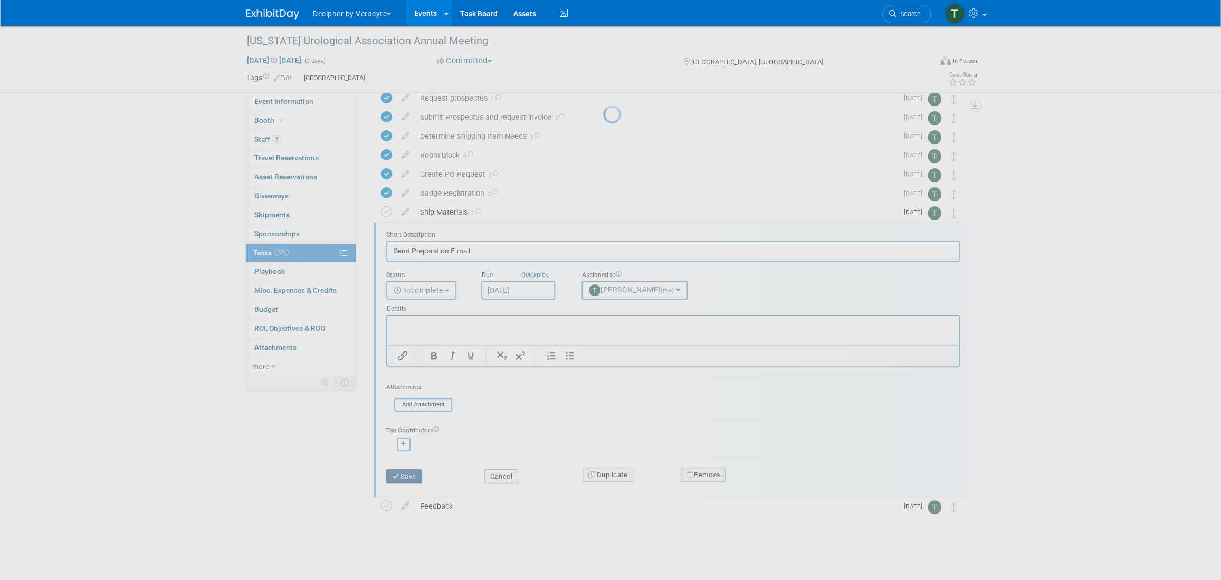
scroll to position [0, 0]
